Goal: Information Seeking & Learning: Check status

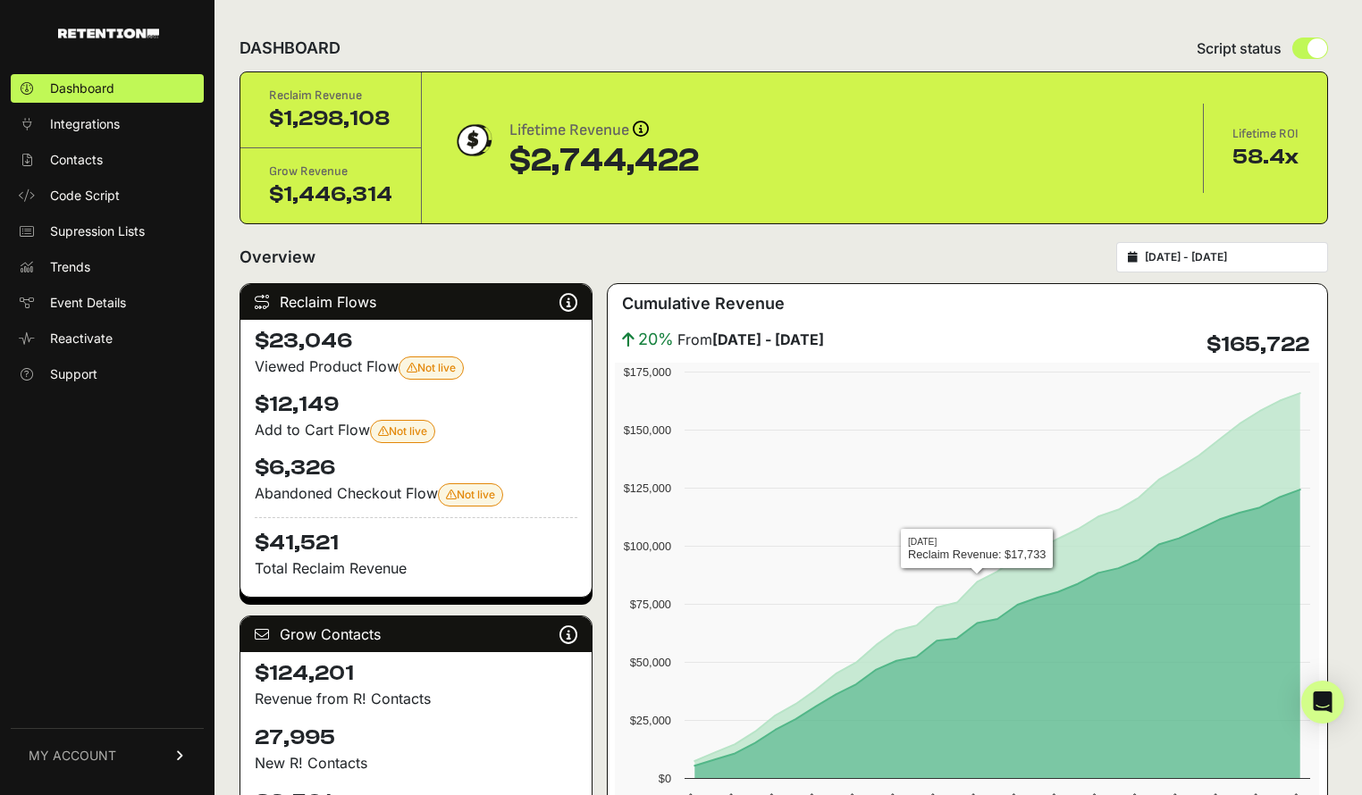
click at [691, 258] on div "Overview [DATE] - [DATE]" at bounding box center [784, 257] width 1088 height 30
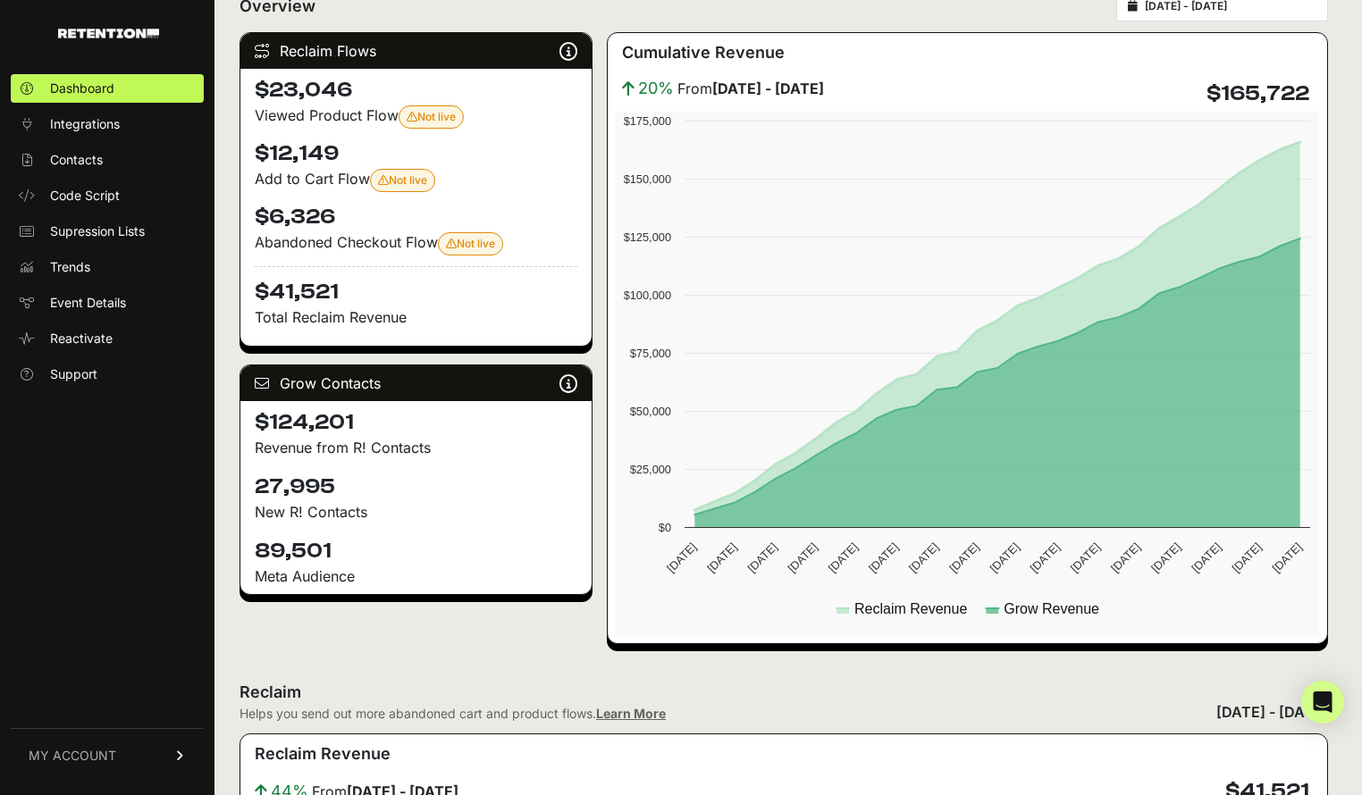
scroll to position [232, 0]
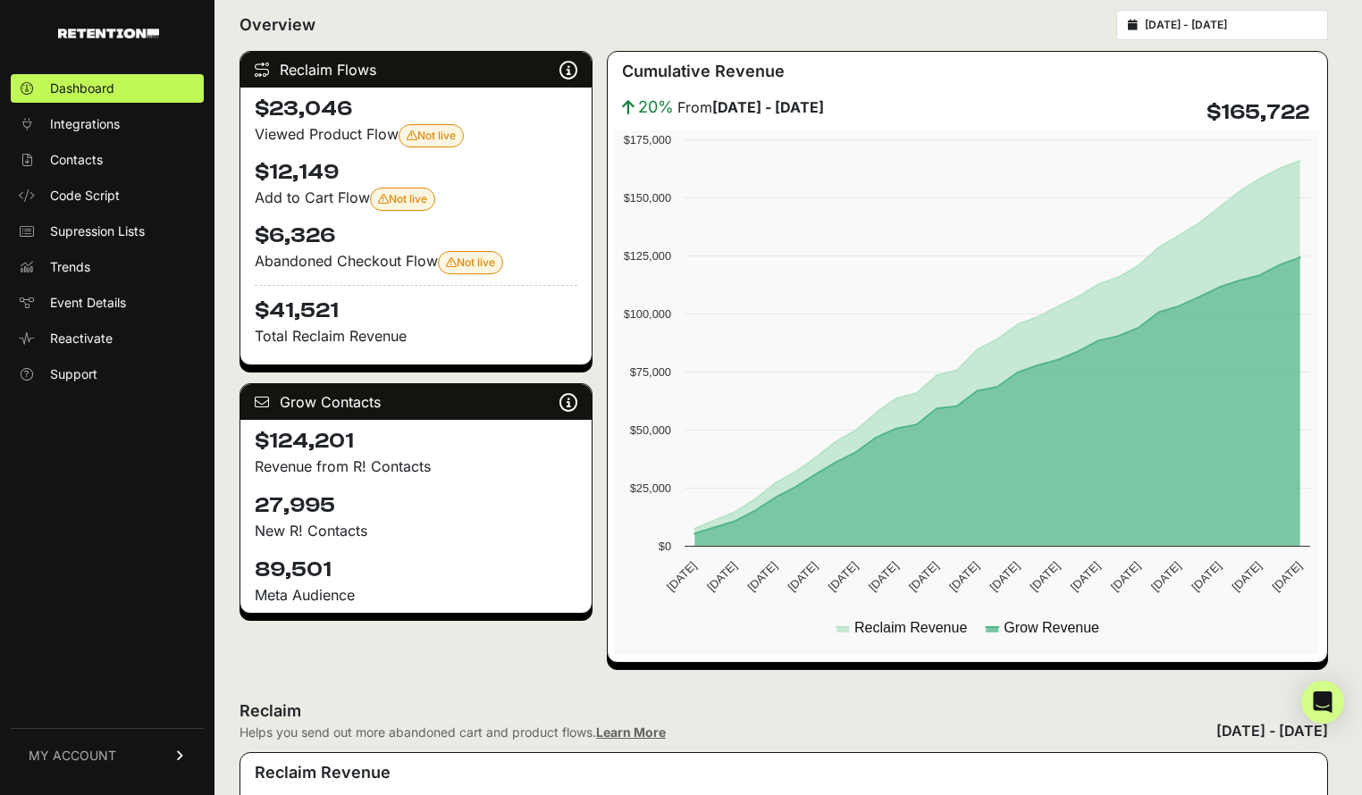
click at [786, 651] on rect at bounding box center [967, 392] width 704 height 525
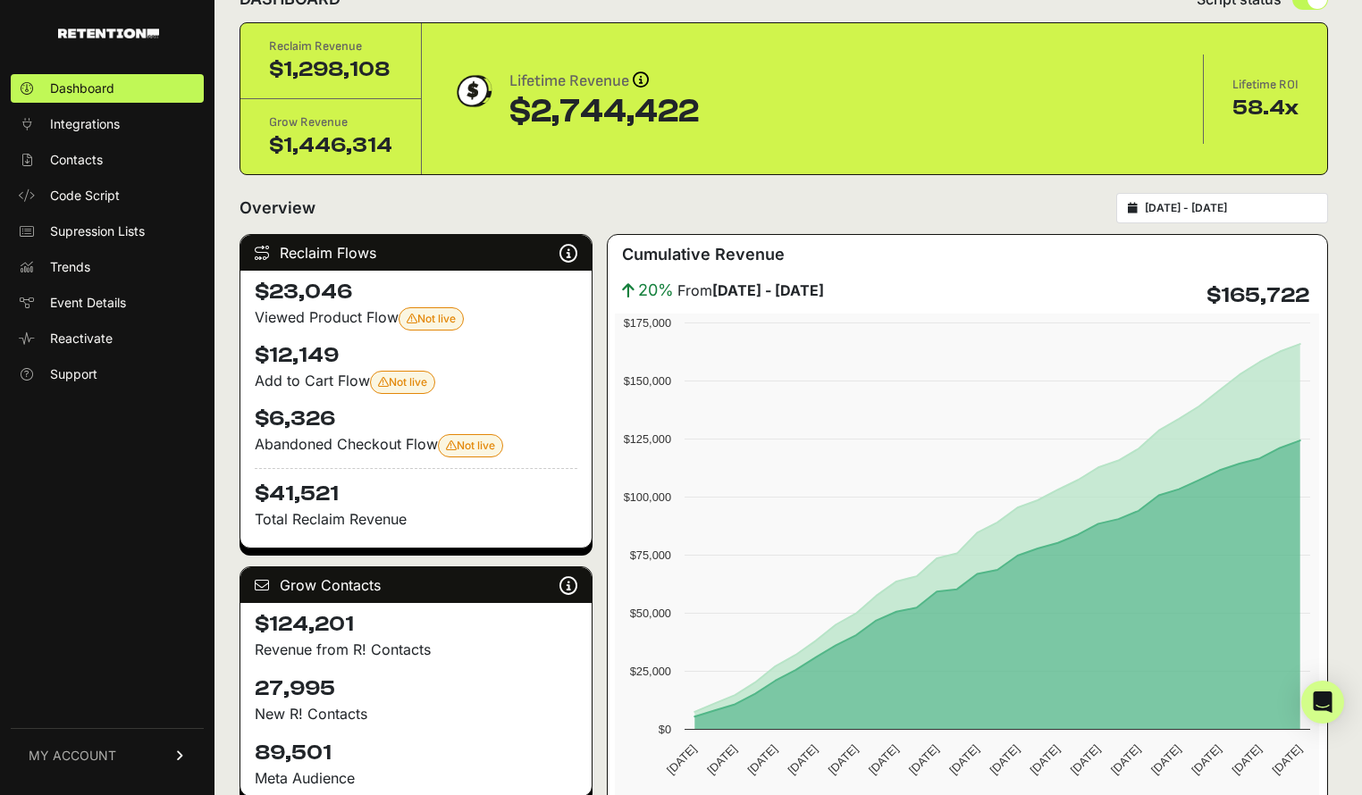
scroll to position [6, 0]
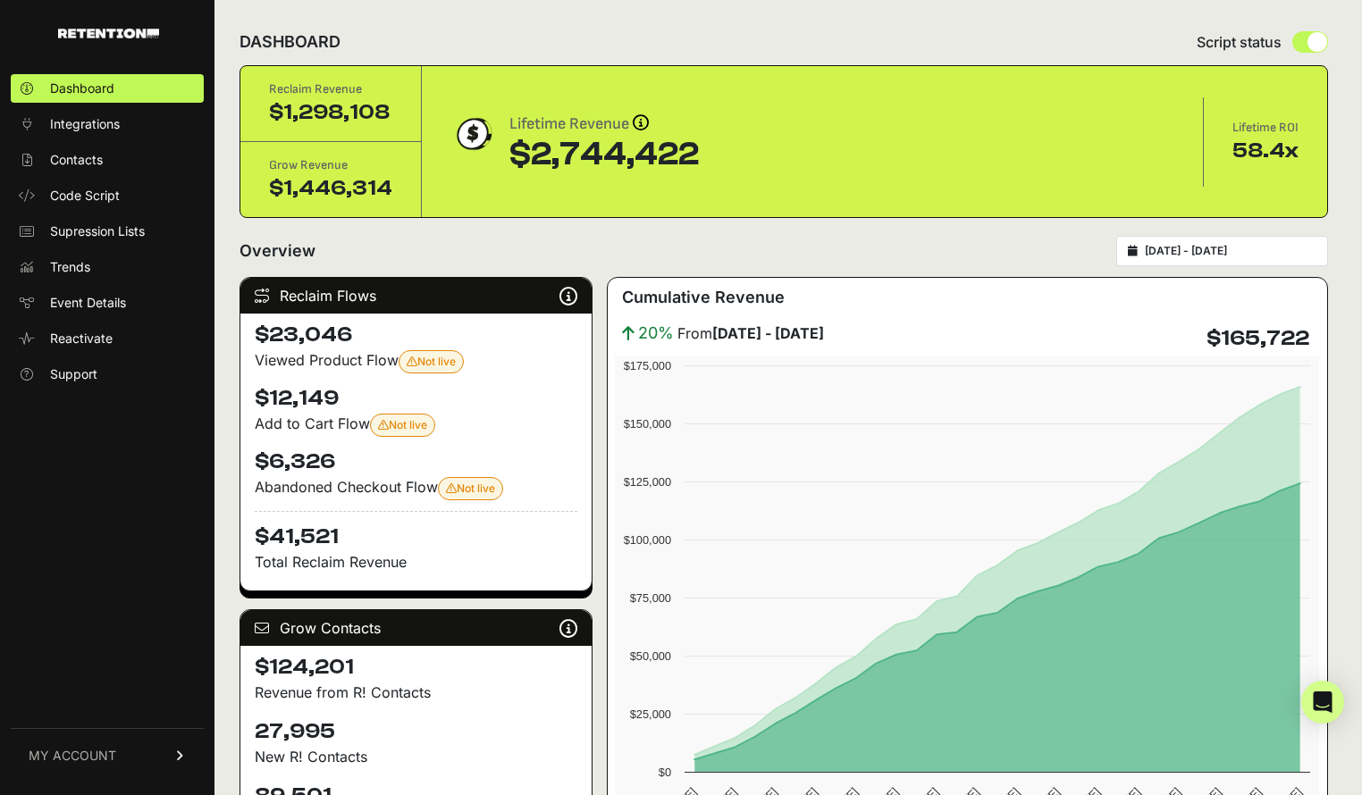
click at [552, 149] on div "$2,744,422" at bounding box center [603, 155] width 189 height 36
click at [475, 139] on img at bounding box center [472, 134] width 45 height 45
click at [693, 78] on div "Reclaim Revenue $1,298,108 Grow Revenue $1,446,314 Lifetime Revenue Revenue att…" at bounding box center [783, 141] width 1087 height 151
click at [263, 294] on icon at bounding box center [262, 296] width 14 height 14
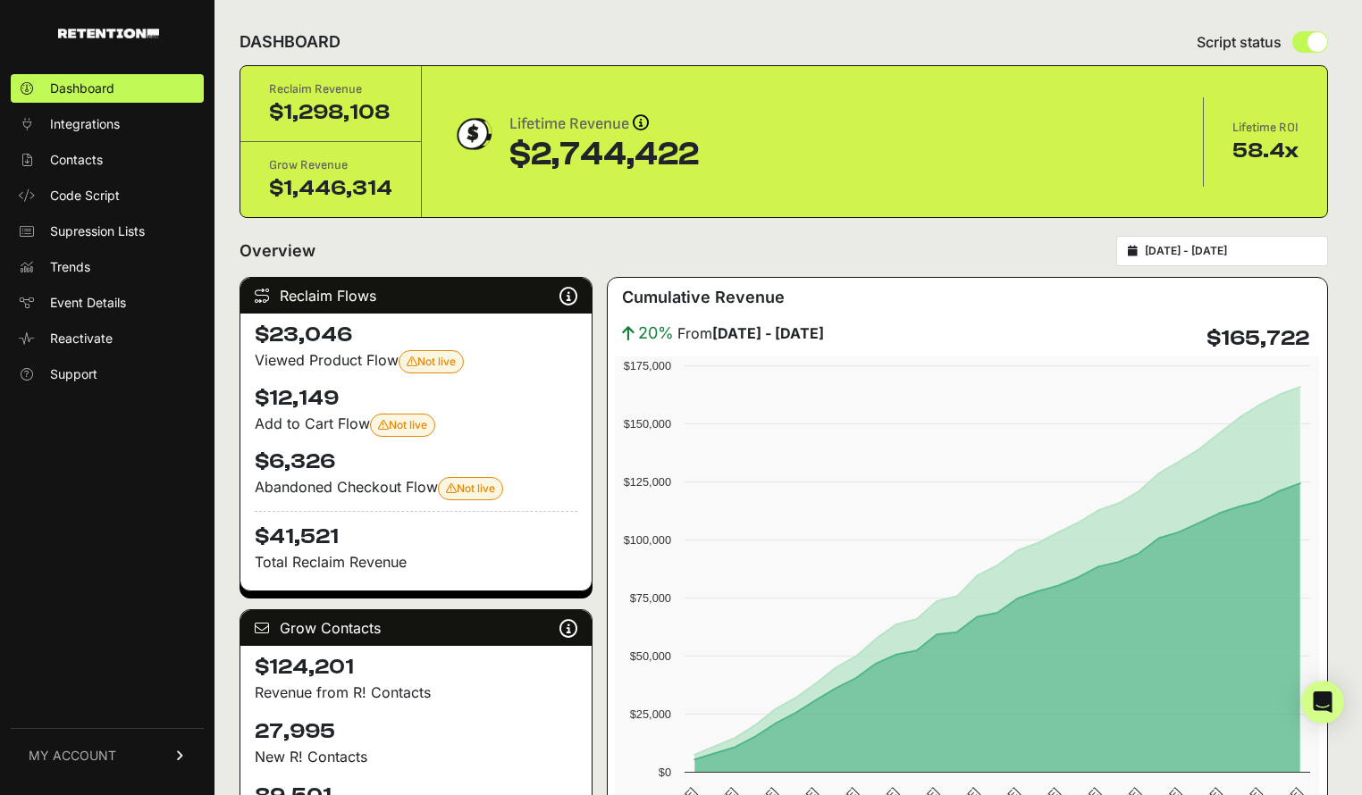
click at [346, 252] on div "Overview [DATE] - [DATE]" at bounding box center [784, 251] width 1088 height 30
click at [290, 252] on h2 "Overview" at bounding box center [278, 251] width 76 height 25
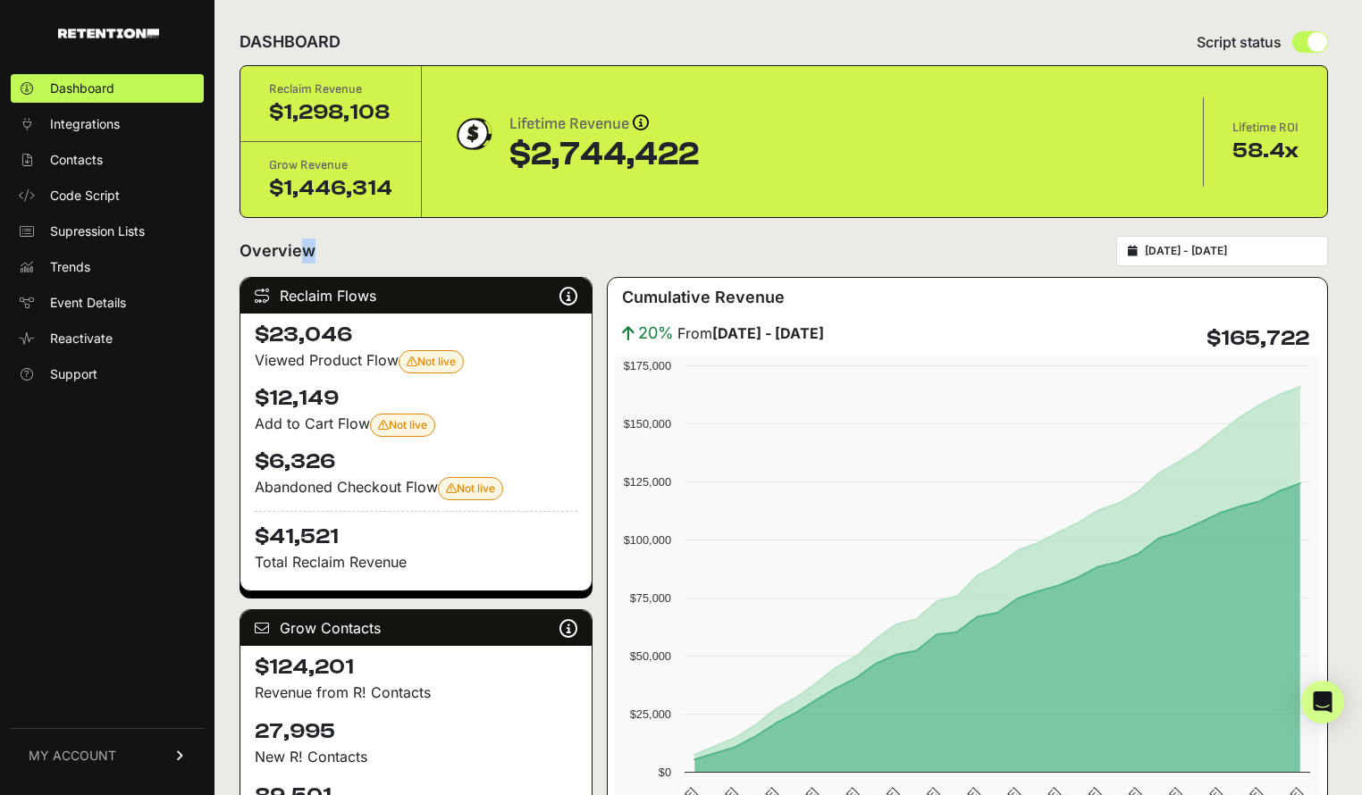
click at [290, 252] on h2 "Overview" at bounding box center [278, 251] width 76 height 25
click at [337, 250] on div "Overview [DATE] - [DATE]" at bounding box center [784, 251] width 1088 height 30
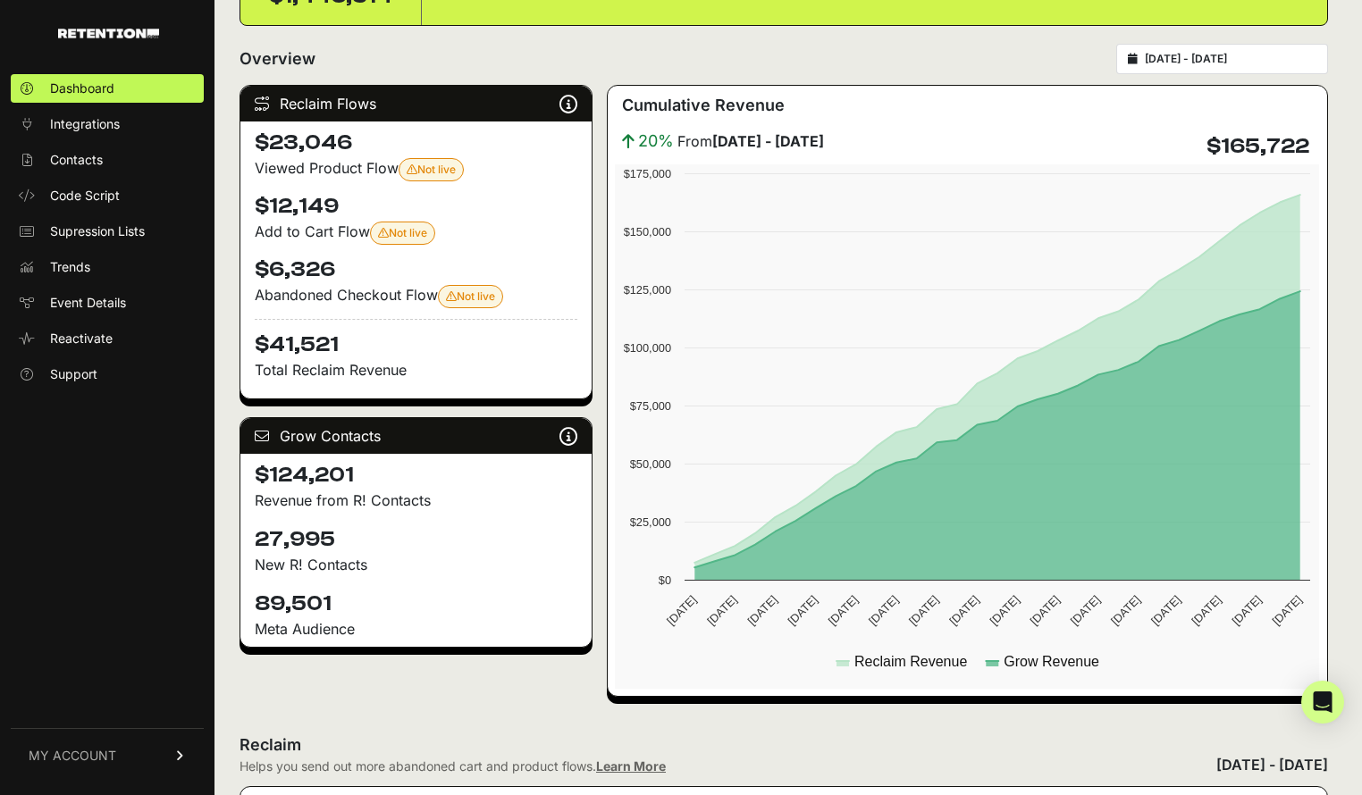
scroll to position [0, 0]
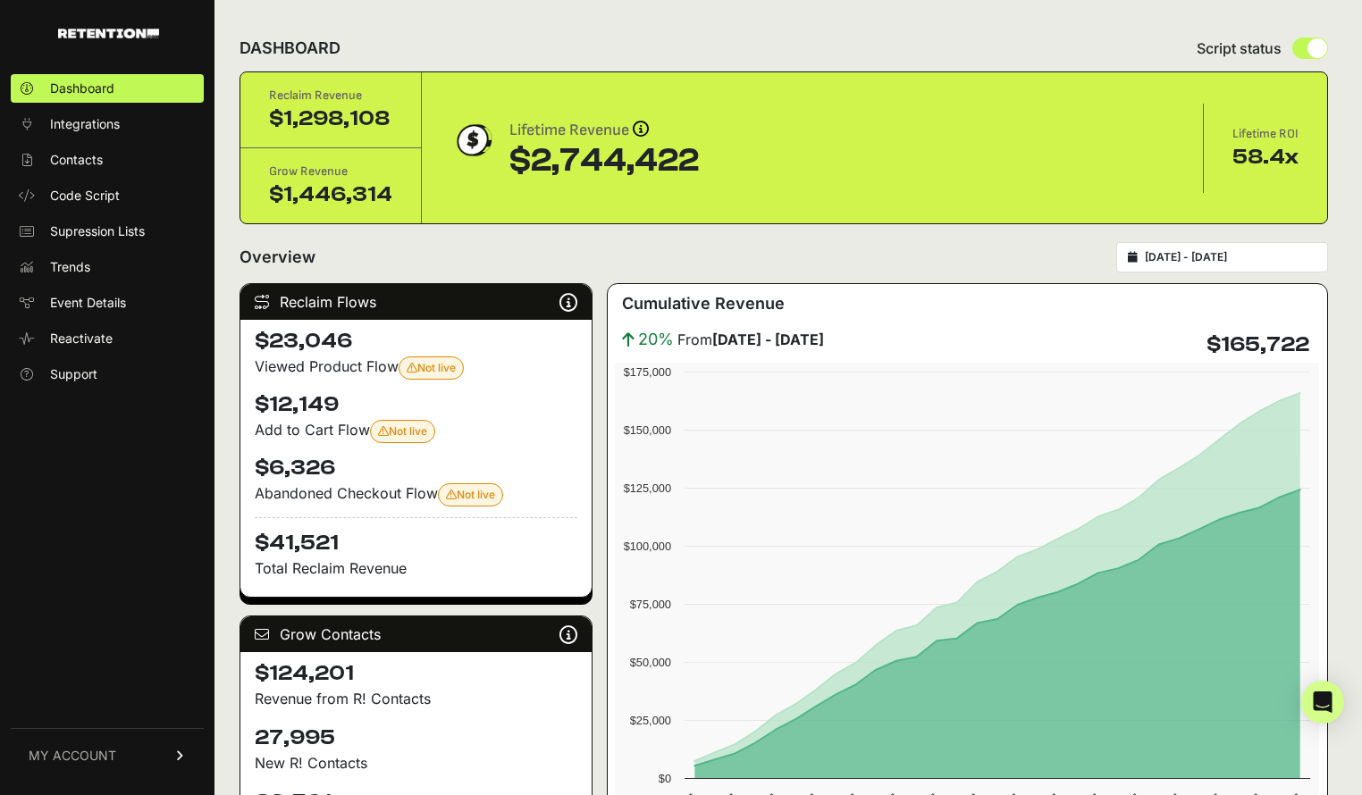
click at [337, 250] on div "Overview [DATE] - [DATE]" at bounding box center [784, 257] width 1088 height 30
